Goal: Task Accomplishment & Management: Use online tool/utility

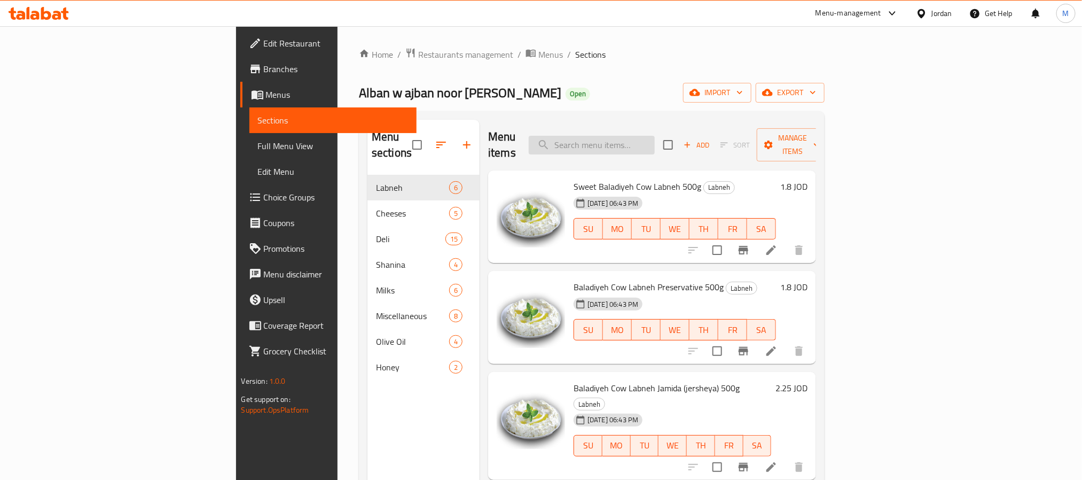
click at [655, 141] on input "search" at bounding box center [592, 145] width 126 height 19
paste input "Green Olives – 500g"
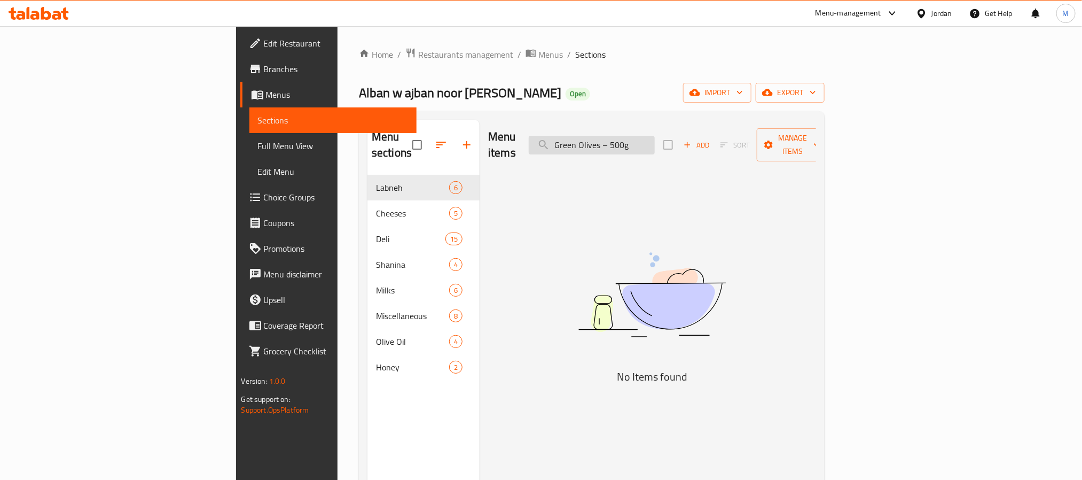
click at [646, 137] on input "Green Olives – 500g" at bounding box center [592, 145] width 126 height 19
drag, startPoint x: 646, startPoint y: 137, endPoint x: 677, endPoint y: 142, distance: 30.8
click at [655, 142] on input "Green Olives – 500g" at bounding box center [592, 145] width 126 height 19
click at [655, 141] on input "Green Olives – 500g" at bounding box center [592, 145] width 126 height 19
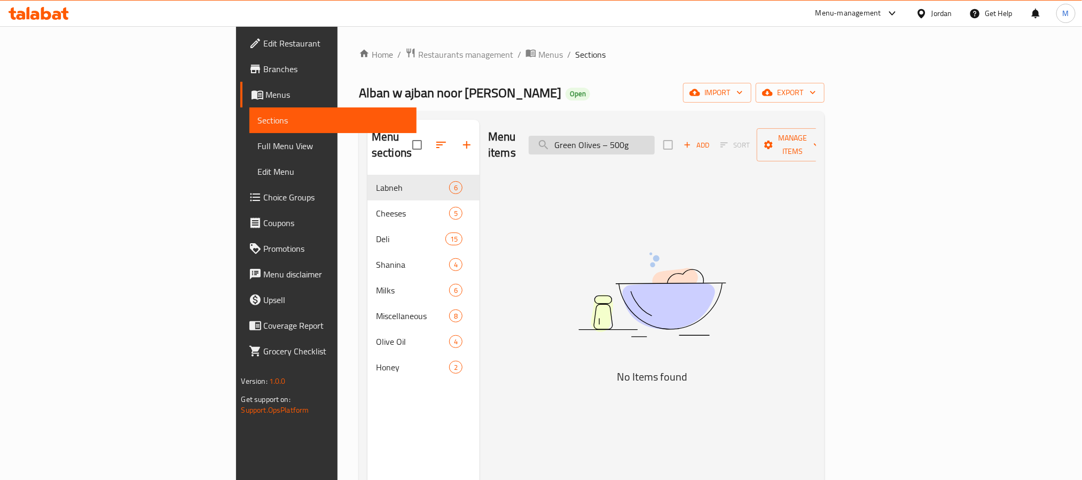
click at [655, 141] on input "Green Olives – 500g" at bounding box center [592, 145] width 126 height 19
paste input "search"
click at [655, 136] on input "Green Olives" at bounding box center [592, 145] width 126 height 19
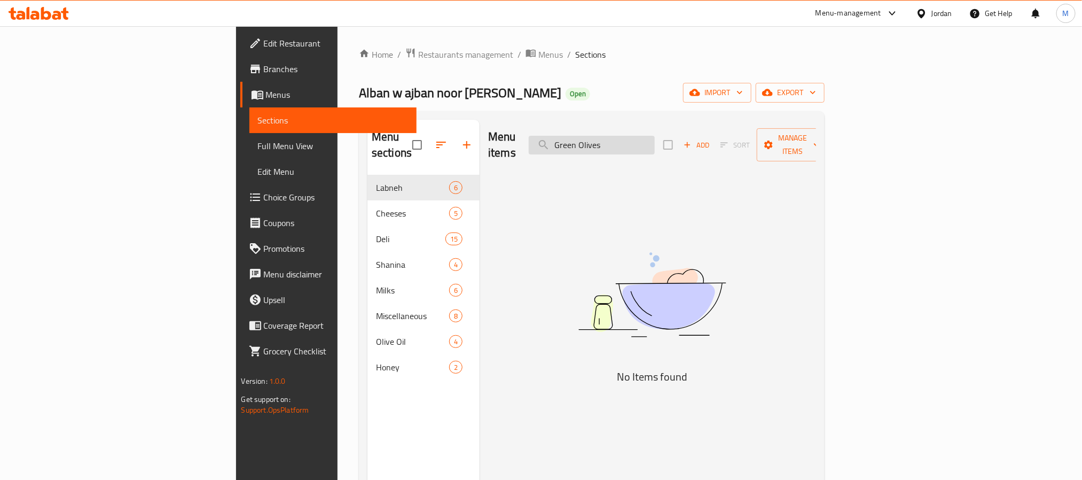
paste input "[PERSON_NAME] [PERSON_NAME]"
click at [655, 139] on input "[PERSON_NAME] [PERSON_NAME]" at bounding box center [592, 145] width 126 height 19
drag, startPoint x: 669, startPoint y: 139, endPoint x: 685, endPoint y: 137, distance: 16.2
click at [655, 137] on input "[PERSON_NAME] [PERSON_NAME]" at bounding box center [592, 145] width 126 height 19
click at [655, 136] on input "[PERSON_NAME] [PERSON_NAME]" at bounding box center [592, 145] width 126 height 19
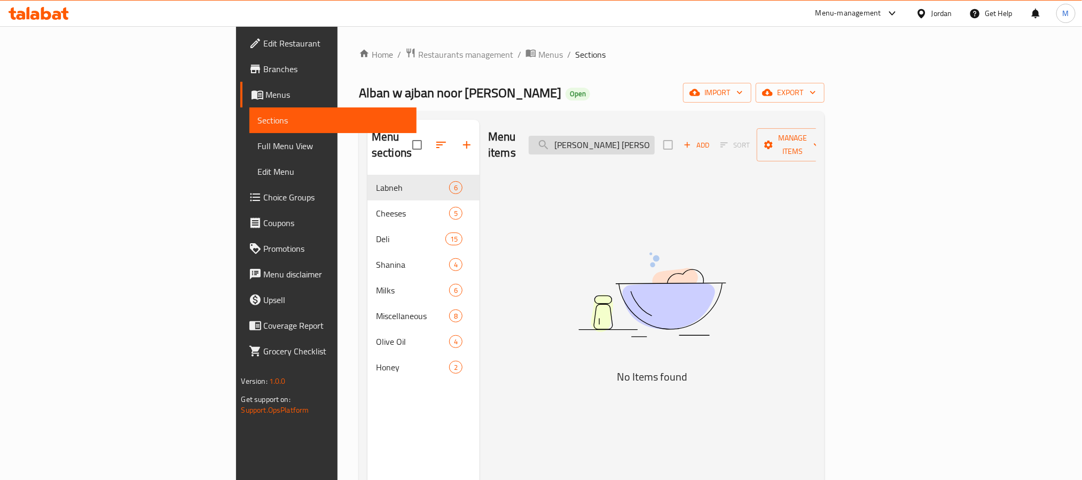
click at [655, 136] on input "[PERSON_NAME] [PERSON_NAME]" at bounding box center [592, 145] width 126 height 19
paste input "Moallem Jameed"
click at [655, 136] on input "[PERSON_NAME] [PERSON_NAME]" at bounding box center [592, 145] width 126 height 19
click at [655, 137] on input "Moallem Jameed" at bounding box center [592, 145] width 126 height 19
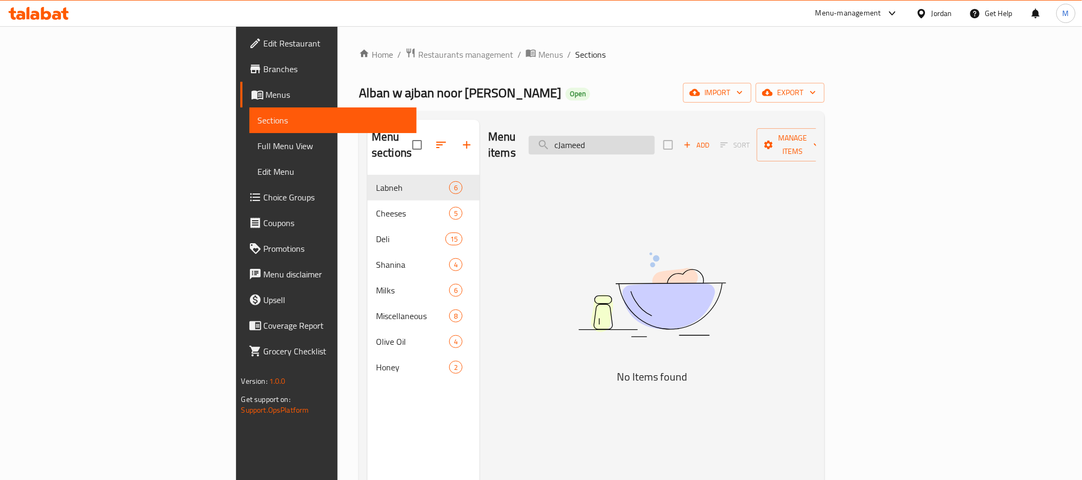
click at [655, 137] on input "cJameed" at bounding box center [592, 145] width 126 height 19
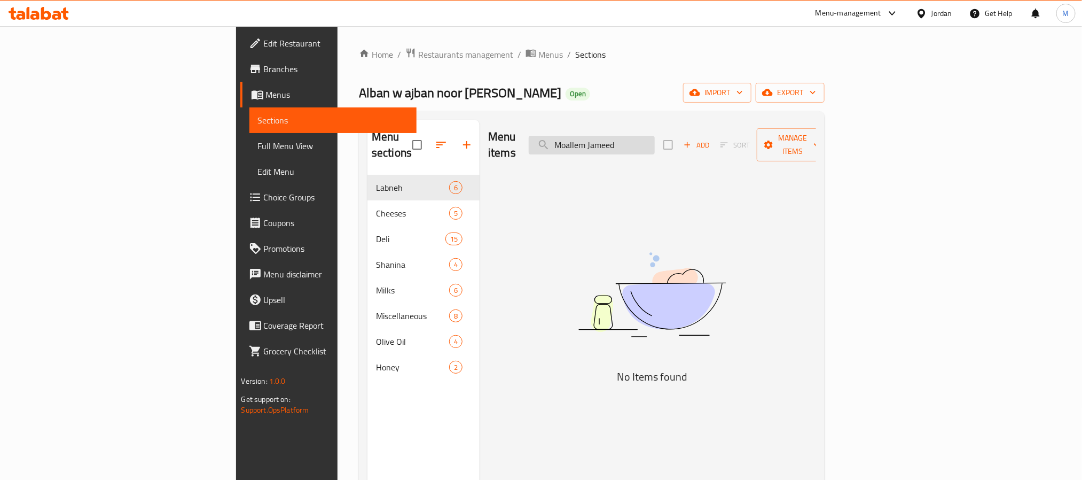
click at [655, 137] on input "Moallem Jameed" at bounding box center [592, 145] width 126 height 19
paste input "search"
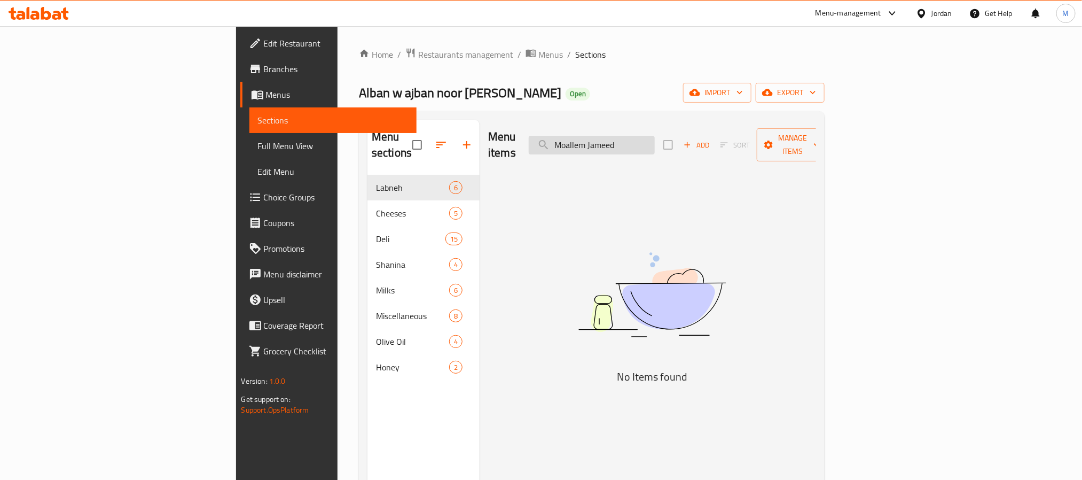
click at [655, 137] on input "Moallem Jameed" at bounding box center [592, 145] width 126 height 19
click at [710, 42] on div "Home / Restaurants management / Menus / Sections Alban w [GEOGRAPHIC_DATA] noor…" at bounding box center [592, 327] width 509 height 603
click at [655, 136] on input "Moallem" at bounding box center [592, 145] width 126 height 19
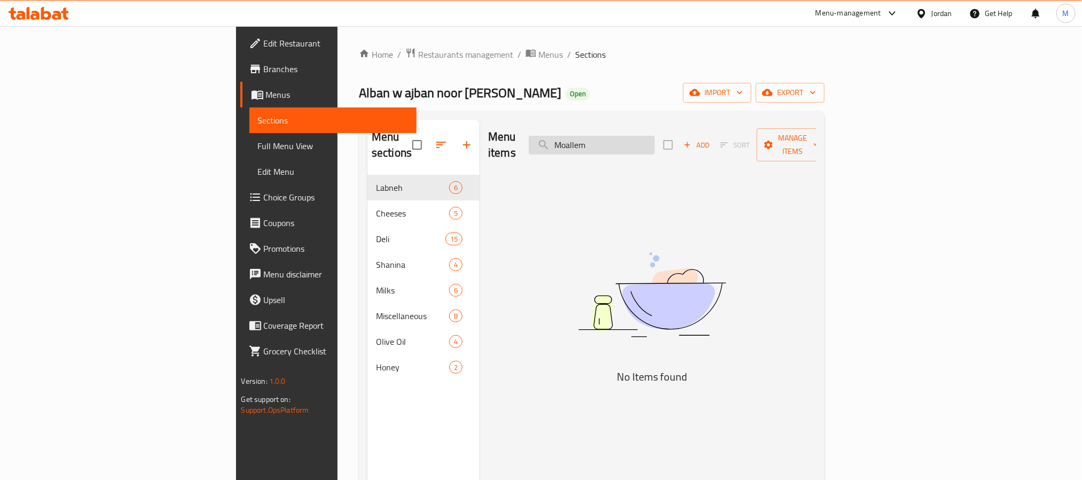
paste input "Al-Ghazal pasta in various shapes with delicious taste and reliable quality"
click at [655, 136] on input "Al-Ghazal pasta in various shapes with delicious taste and reliable quality" at bounding box center [592, 145] width 126 height 19
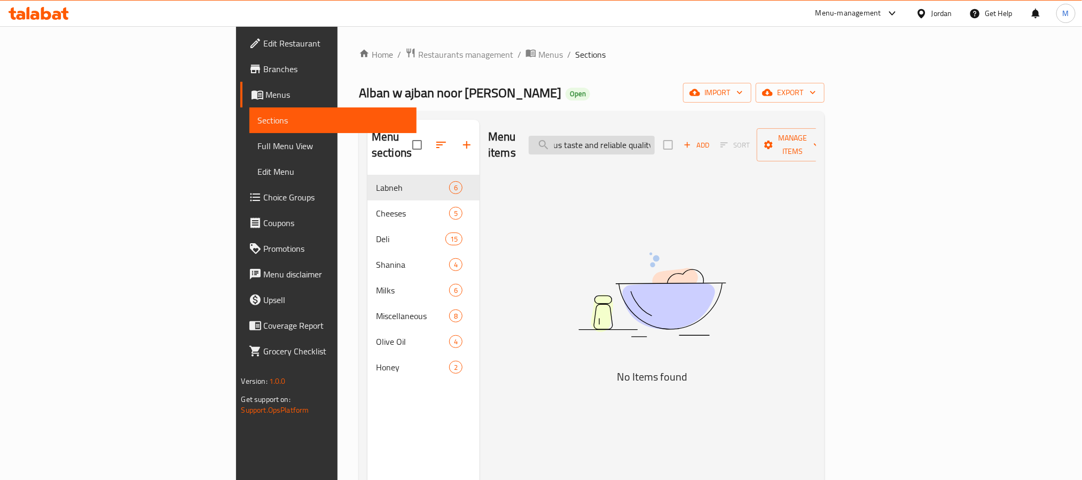
drag, startPoint x: 659, startPoint y: 136, endPoint x: 697, endPoint y: 136, distance: 38.5
click at [655, 136] on input "Al-Ghazal pasta in various shapes with delicious taste and reliable quality" at bounding box center [592, 145] width 126 height 19
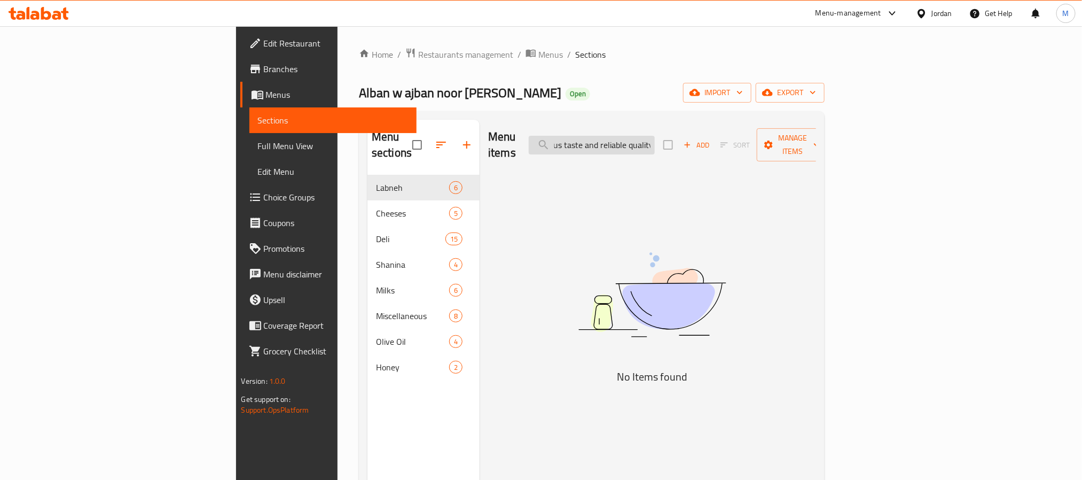
paste input "taste and reliable"
click at [655, 138] on input "taste and reliable" at bounding box center [592, 145] width 126 height 19
click at [655, 138] on input "taste and c" at bounding box center [592, 145] width 126 height 19
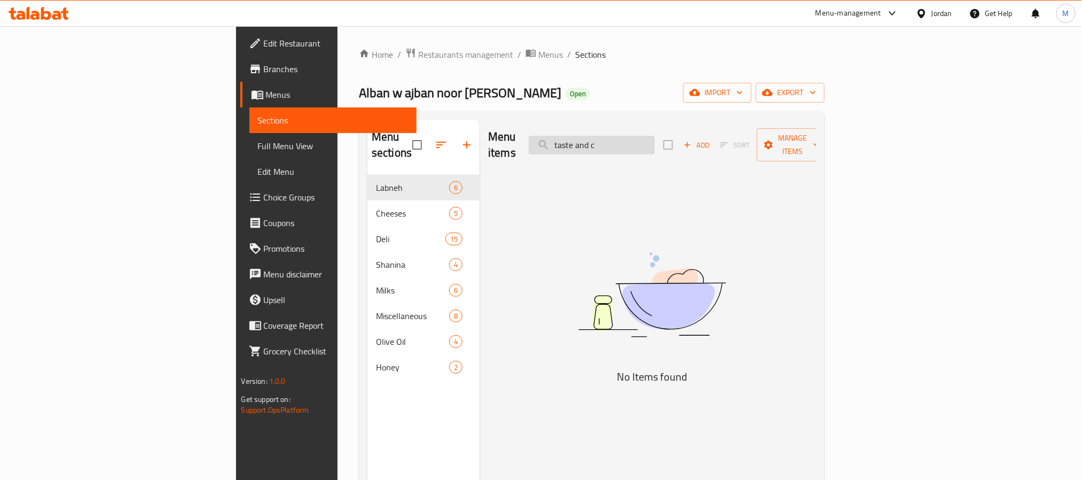
click at [655, 138] on input "taste and c" at bounding box center [592, 145] width 126 height 19
click at [655, 138] on input "taste and reliable" at bounding box center [592, 145] width 126 height 19
paste input "search"
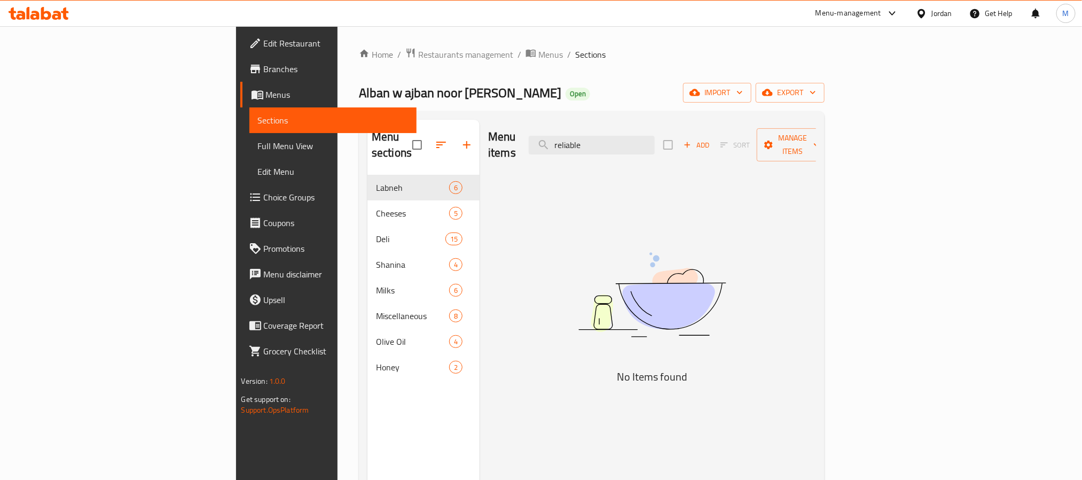
click at [651, 126] on div "Menu items reliable Add Sort Manage items" at bounding box center [652, 145] width 328 height 51
click at [649, 136] on input "reliable" at bounding box center [592, 145] width 126 height 19
paste input "[PERSON_NAME] strawberry jam, rich with real fruit pieces and delicious flavor"
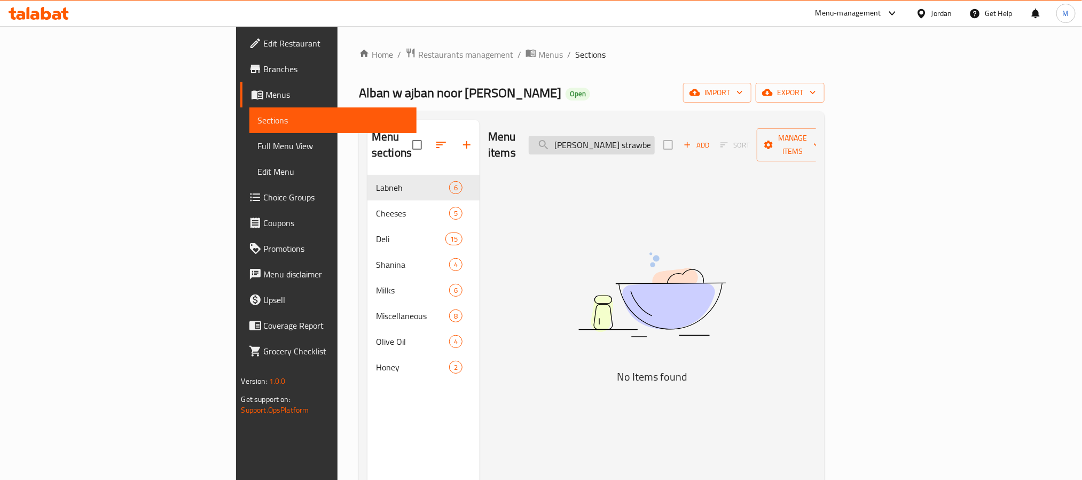
scroll to position [0, 152]
click at [655, 136] on input "[PERSON_NAME] strawberry jam, rich with real fruit pieces and delicious flavor" at bounding box center [592, 145] width 126 height 19
click at [655, 136] on input "[PERSON_NAME] strawberry jam, rich with real fruit pieces and c flavor" at bounding box center [592, 145] width 126 height 19
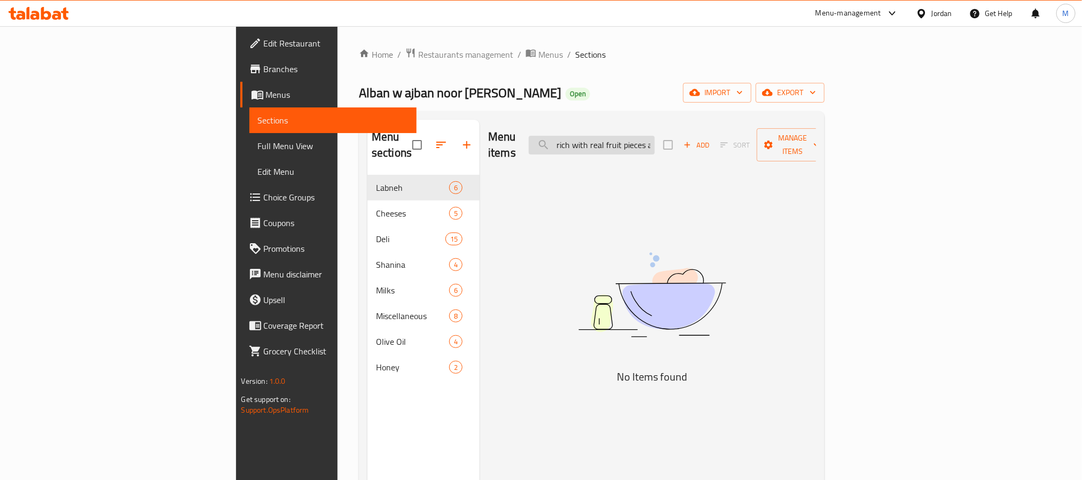
click at [655, 136] on input "[PERSON_NAME] strawberry jam, rich with real fruit pieces and c flavor" at bounding box center [592, 145] width 126 height 19
click at [648, 137] on input "[PERSON_NAME] strawberry jam, rich with real fruit pieces and delicious flavor" at bounding box center [592, 145] width 126 height 19
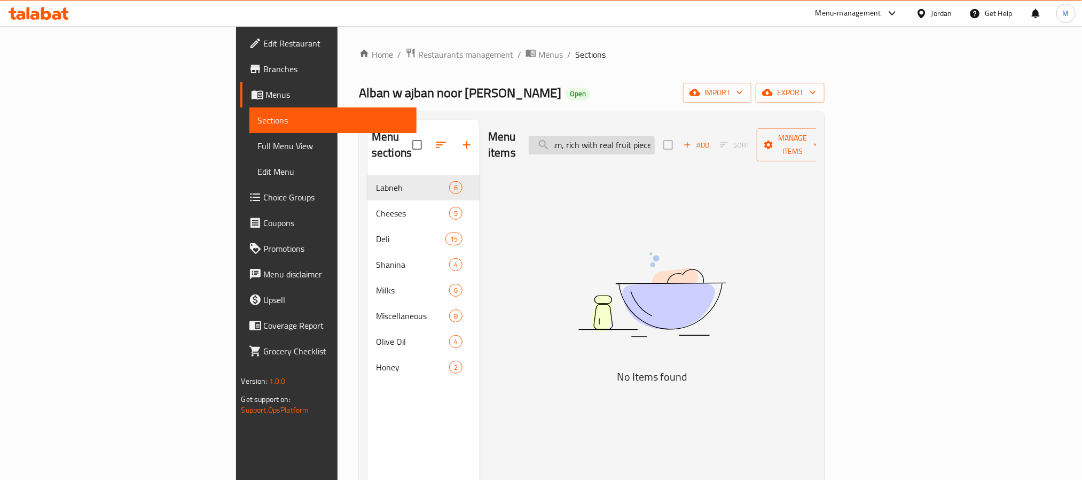
drag, startPoint x: 648, startPoint y: 137, endPoint x: 658, endPoint y: 137, distance: 9.6
click at [655, 137] on input "[PERSON_NAME] strawberry jam, rich with real fruit pieces and delicious flavor" at bounding box center [592, 145] width 126 height 19
click at [647, 137] on input "[PERSON_NAME] strawberry jam, rich with real fruit pieces and delicious flavor" at bounding box center [592, 145] width 126 height 19
drag, startPoint x: 647, startPoint y: 137, endPoint x: 670, endPoint y: 137, distance: 23.0
click at [655, 137] on input "[PERSON_NAME] strawberry jam, rich with real fruit pieces and delicious flavor" at bounding box center [592, 145] width 126 height 19
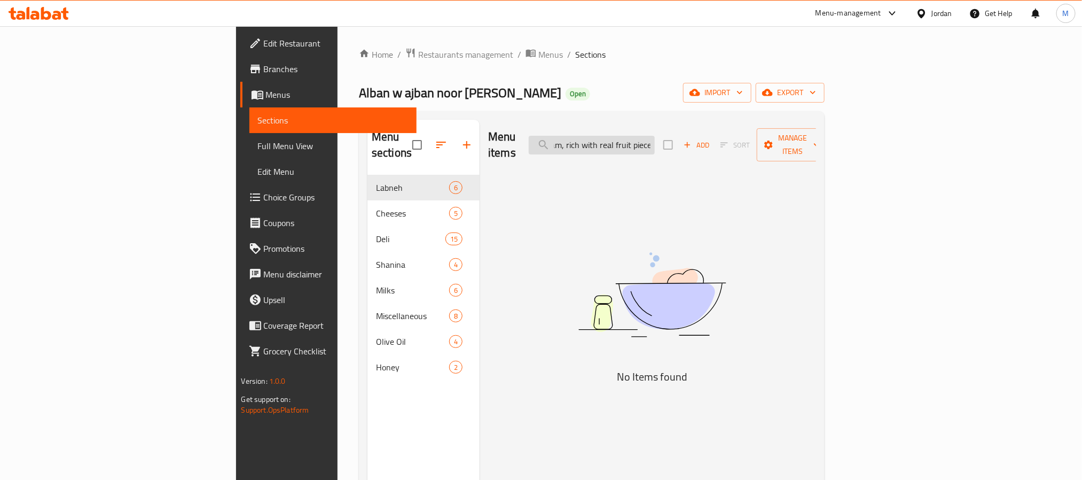
scroll to position [0, 110]
click at [655, 137] on input "[PERSON_NAME] strawberry jam, rich with real fruit pieces and delicious flavor" at bounding box center [592, 145] width 126 height 19
click at [655, 138] on input "[PERSON_NAME] strawberry jam, rich with real fruit pieces and delicious flavor" at bounding box center [592, 145] width 126 height 19
drag, startPoint x: 675, startPoint y: 138, endPoint x: 690, endPoint y: 138, distance: 15.0
click at [655, 138] on input "[PERSON_NAME] strawberry jam, rich with real fruit pieces and delicious flavor" at bounding box center [592, 145] width 126 height 19
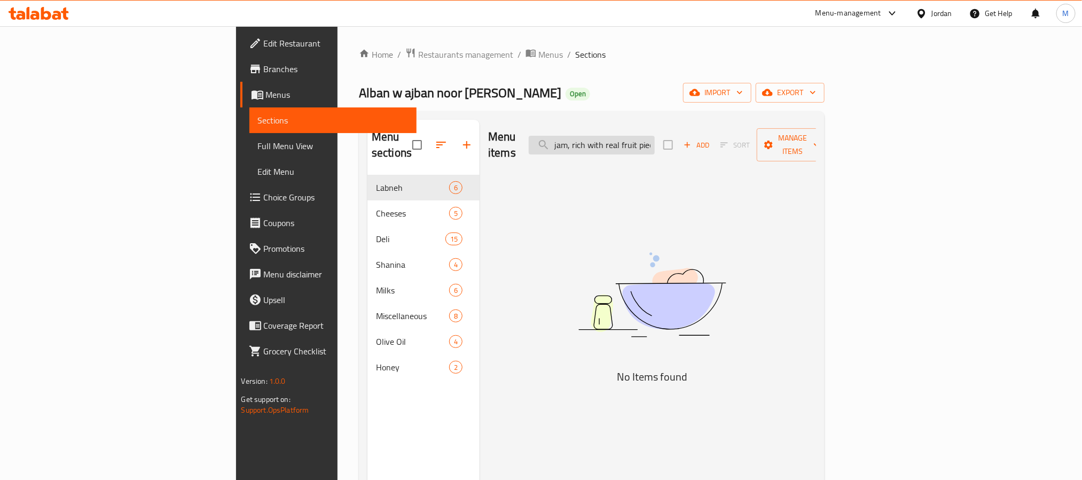
click at [655, 138] on input "[PERSON_NAME] strawberry jam, rich with real fruit pieces and delicious flavor" at bounding box center [592, 145] width 126 height 19
paste input "fruit pieces"
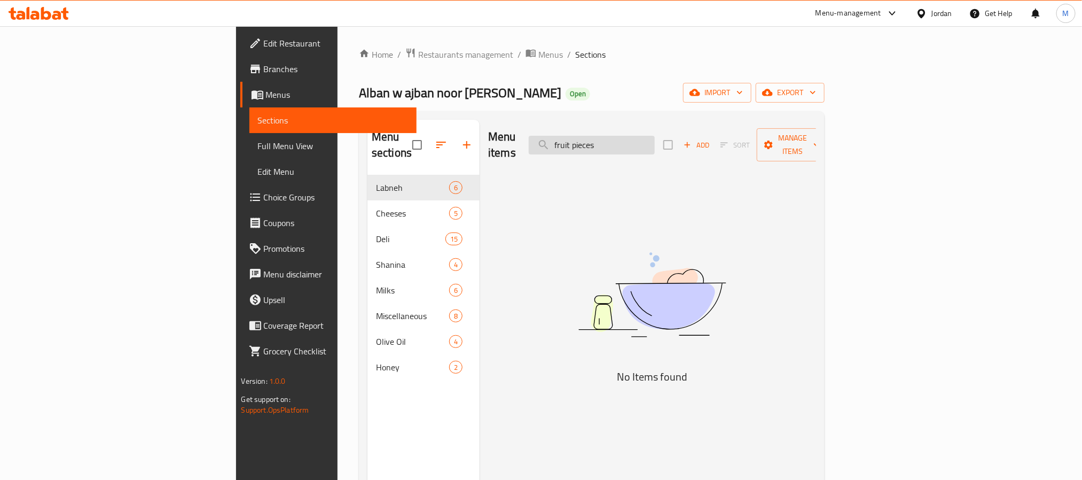
click at [655, 138] on input "fruit pieces" at bounding box center [592, 145] width 126 height 19
paste input "search"
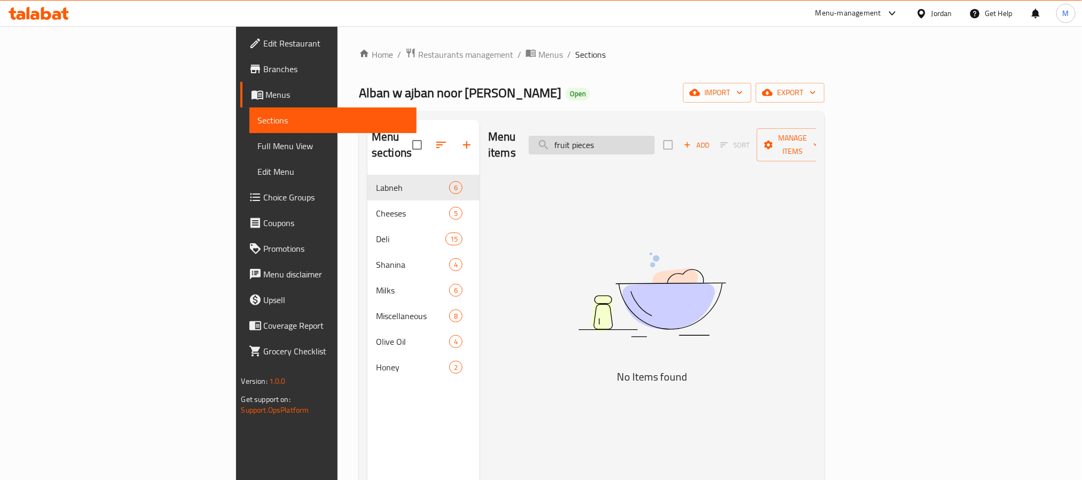
type input "pieces"
click at [655, 138] on input "pieces" at bounding box center [592, 145] width 126 height 19
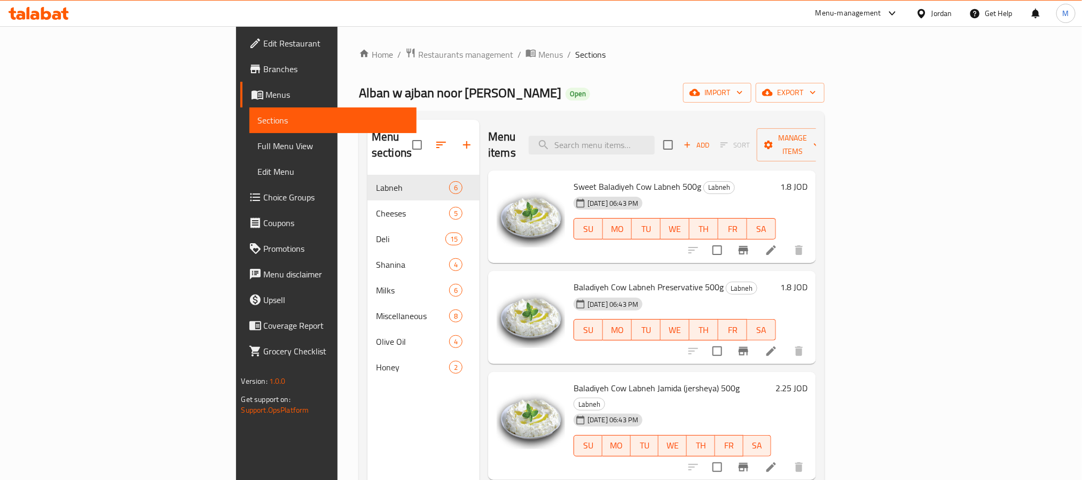
click at [846, 37] on div "Home / Restaurants management / Menus / Sections Alban w [GEOGRAPHIC_DATA] noor…" at bounding box center [592, 327] width 509 height 603
click at [726, 79] on div "Home / Restaurants management / Menus / Sections Alban w [GEOGRAPHIC_DATA] noor…" at bounding box center [592, 328] width 466 height 560
drag, startPoint x: 726, startPoint y: 77, endPoint x: 653, endPoint y: 73, distance: 73.8
drag, startPoint x: 653, startPoint y: 73, endPoint x: 564, endPoint y: 73, distance: 88.7
click at [564, 73] on div "Home / Restaurants management / Menus / Sections Alban w [GEOGRAPHIC_DATA] noor…" at bounding box center [592, 328] width 466 height 560
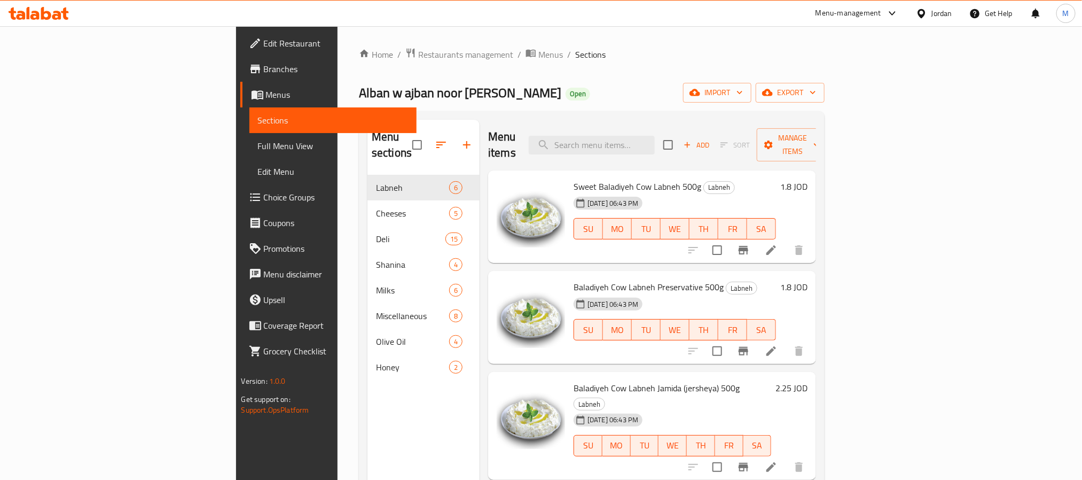
click at [694, 48] on ol "Home / Restaurants management / Menus / Sections" at bounding box center [592, 55] width 466 height 14
drag, startPoint x: 694, startPoint y: 48, endPoint x: 599, endPoint y: 64, distance: 96.4
drag, startPoint x: 599, startPoint y: 64, endPoint x: 545, endPoint y: 69, distance: 54.2
click at [545, 69] on div "Home / Restaurants management / Menus / Sections Alban w [GEOGRAPHIC_DATA] noor…" at bounding box center [592, 328] width 466 height 560
